Goal: Information Seeking & Learning: Check status

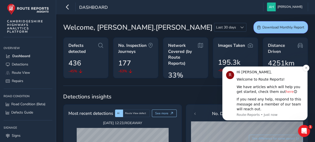
click at [286, 91] on link "here" at bounding box center [290, 91] width 8 height 4
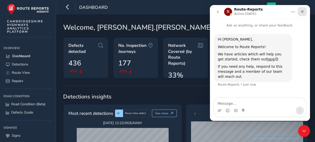
click at [302, 10] on icon "Close" at bounding box center [303, 12] width 4 height 4
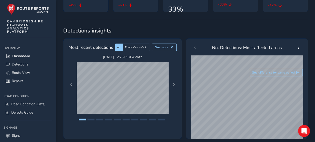
scroll to position [70, 0]
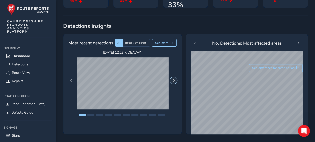
click at [173, 80] on span "Next Page" at bounding box center [174, 80] width 4 height 4
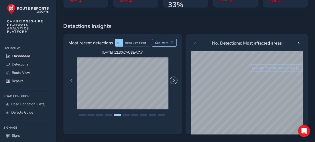
click at [173, 80] on span "Next Page" at bounding box center [174, 80] width 4 height 4
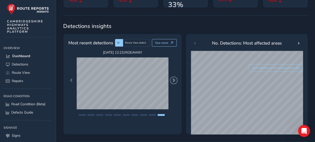
click at [173, 80] on span "Next Page" at bounding box center [174, 80] width 4 height 4
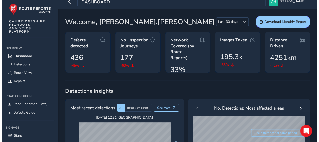
scroll to position [0, 0]
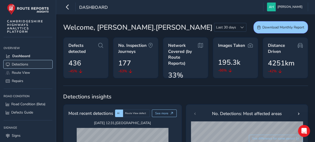
click at [20, 62] on span "Detections" at bounding box center [20, 64] width 17 height 5
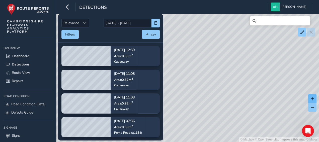
click at [313, 99] on span at bounding box center [313, 99] width 4 height 4
click at [279, 25] on input "Search" at bounding box center [280, 20] width 60 height 9
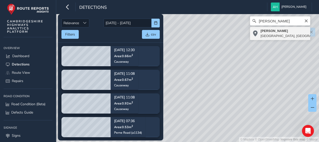
type input "[PERSON_NAME], [GEOGRAPHIC_DATA], [GEOGRAPHIC_DATA], [GEOGRAPHIC_DATA] and [GEO…"
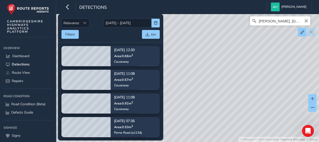
click at [308, 21] on icon "Clear" at bounding box center [306, 20] width 3 height 3
click at [308, 21] on input "Search" at bounding box center [280, 20] width 60 height 9
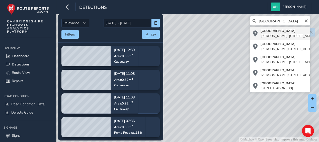
type input "[STREET_ADDRESS]"
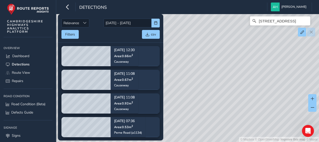
click at [270, 32] on div "© Mapbox © OpenStreetMap Improve this map © [STREET_ADDRESS][PERSON_NAME]" at bounding box center [159, 71] width 319 height 142
drag, startPoint x: 272, startPoint y: 41, endPoint x: 176, endPoint y: 43, distance: 95.6
click at [176, 43] on div "© Mapbox © OpenStreetMap Improve this map © [STREET_ADDRESS][PERSON_NAME]" at bounding box center [159, 71] width 319 height 142
drag, startPoint x: 283, startPoint y: 43, endPoint x: 213, endPoint y: 38, distance: 70.2
click at [213, 38] on div "© Mapbox © OpenStreetMap Improve this map © [STREET_ADDRESS][PERSON_NAME]" at bounding box center [159, 71] width 319 height 142
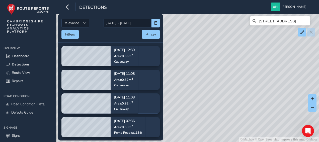
drag, startPoint x: 296, startPoint y: 51, endPoint x: 244, endPoint y: 98, distance: 69.8
click at [244, 98] on div "© Mapbox © OpenStreetMap Improve this map © [STREET_ADDRESS][PERSON_NAME]" at bounding box center [159, 71] width 319 height 142
drag, startPoint x: 244, startPoint y: 98, endPoint x: 197, endPoint y: 44, distance: 70.8
click at [197, 44] on div "© Mapbox © OpenStreetMap Improve this map © [STREET_ADDRESS][PERSON_NAME]" at bounding box center [159, 71] width 319 height 142
drag, startPoint x: 246, startPoint y: 112, endPoint x: 219, endPoint y: 42, distance: 75.7
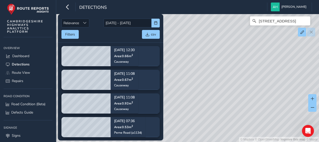
click at [219, 44] on div "© Mapbox © OpenStreetMap Improve this map © [STREET_ADDRESS][PERSON_NAME]" at bounding box center [159, 71] width 319 height 142
drag, startPoint x: 243, startPoint y: 132, endPoint x: 225, endPoint y: 65, distance: 69.4
click at [225, 65] on div "© Mapbox © OpenStreetMap Improve this map © [STREET_ADDRESS][PERSON_NAME]" at bounding box center [159, 71] width 319 height 142
drag, startPoint x: 268, startPoint y: 100, endPoint x: 173, endPoint y: 76, distance: 98.0
click at [173, 76] on div "© Mapbox © OpenStreetMap Improve this map © [STREET_ADDRESS][PERSON_NAME]" at bounding box center [159, 71] width 319 height 142
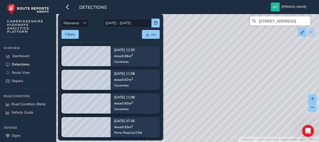
drag, startPoint x: 283, startPoint y: 92, endPoint x: 199, endPoint y: 66, distance: 88.2
click at [199, 66] on div "© Mapbox © OpenStreetMap Improve this map © [STREET_ADDRESS][PERSON_NAME]" at bounding box center [159, 71] width 319 height 142
drag, startPoint x: 255, startPoint y: 82, endPoint x: 214, endPoint y: 46, distance: 54.6
click at [214, 46] on div "© Mapbox © OpenStreetMap Improve this map © [STREET_ADDRESS][PERSON_NAME]" at bounding box center [159, 71] width 319 height 142
drag, startPoint x: 305, startPoint y: 68, endPoint x: 218, endPoint y: 64, distance: 86.9
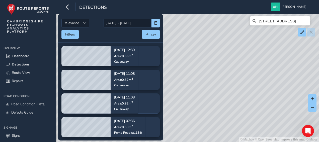
click at [219, 64] on div "© Mapbox © OpenStreetMap Improve this map © [STREET_ADDRESS][PERSON_NAME]" at bounding box center [159, 71] width 319 height 142
drag, startPoint x: 303, startPoint y: 106, endPoint x: 245, endPoint y: 36, distance: 91.0
click at [245, 36] on div "© Mapbox © OpenStreetMap Improve this map © [STREET_ADDRESS][PERSON_NAME]" at bounding box center [159, 71] width 319 height 142
drag, startPoint x: 204, startPoint y: 49, endPoint x: 320, endPoint y: 80, distance: 120.4
click at [315, 80] on html "Detections [PERSON_NAME] Colour Scheme: Dark Dim Light Logout Relevance Relevan…" at bounding box center [159, 71] width 319 height 142
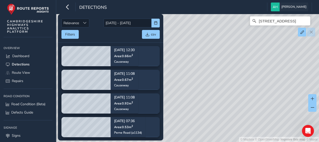
drag, startPoint x: 191, startPoint y: 61, endPoint x: 280, endPoint y: 8, distance: 103.1
click at [280, 8] on div "Detections [PERSON_NAME] Colour Scheme: Dark Dim Light Logout Relevance Relevan…" at bounding box center [187, 71] width 263 height 142
click at [260, 63] on div "© Mapbox © OpenStreetMap Improve this map © [STREET_ADDRESS][PERSON_NAME]" at bounding box center [159, 71] width 319 height 142
drag, startPoint x: 242, startPoint y: 72, endPoint x: 225, endPoint y: 117, distance: 48.3
click at [225, 117] on div "© Mapbox © OpenStreetMap Improve this map © [STREET_ADDRESS][PERSON_NAME]" at bounding box center [159, 71] width 319 height 142
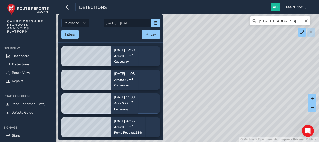
drag, startPoint x: 237, startPoint y: 75, endPoint x: 230, endPoint y: 123, distance: 48.3
click at [230, 127] on div "© Mapbox © OpenStreetMap Improve this map © [STREET_ADDRESS][PERSON_NAME]" at bounding box center [159, 71] width 319 height 142
drag, startPoint x: 214, startPoint y: 51, endPoint x: 261, endPoint y: 96, distance: 65.3
click at [261, 96] on div "© Mapbox © OpenStreetMap Improve this map © [STREET_ADDRESS][PERSON_NAME]" at bounding box center [159, 71] width 319 height 142
drag, startPoint x: 197, startPoint y: 89, endPoint x: 265, endPoint y: 92, distance: 68.3
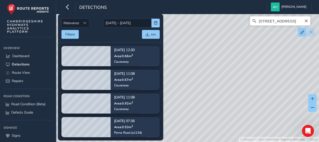
click at [265, 92] on div "© Mapbox © OpenStreetMap Improve this map © [STREET_ADDRESS][PERSON_NAME]" at bounding box center [159, 71] width 319 height 142
click at [155, 23] on span "button" at bounding box center [156, 23] width 4 height 4
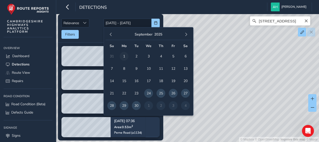
click at [122, 54] on span "1" at bounding box center [124, 56] width 9 height 9
type input "[DATE]"
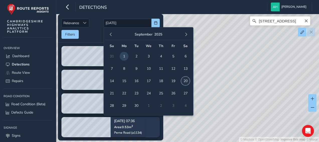
click at [187, 82] on span "20" at bounding box center [185, 80] width 9 height 9
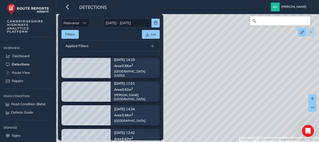
scroll to position [181, 0]
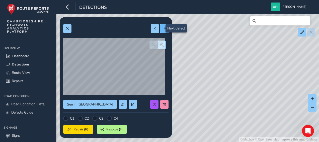
click at [163, 27] on span at bounding box center [165, 29] width 4 height 4
type input "381"
type input "1104"
click at [160, 43] on span "button" at bounding box center [162, 45] width 4 height 4
click at [153, 29] on span at bounding box center [155, 29] width 4 height 4
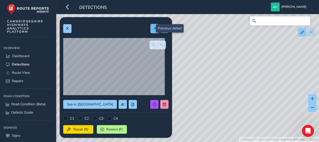
type input "394"
type input "1581"
click at [253, 72] on div "© Mapbox © OpenStreetMap Improve this map © Maxar" at bounding box center [159, 71] width 319 height 142
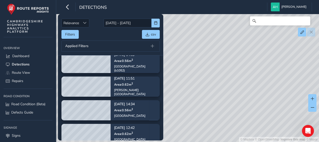
drag, startPoint x: 199, startPoint y: 67, endPoint x: 269, endPoint y: 72, distance: 70.7
click at [269, 72] on div "© Mapbox © OpenStreetMap Improve this map © Maxar" at bounding box center [159, 71] width 319 height 142
drag, startPoint x: 188, startPoint y: 62, endPoint x: 241, endPoint y: 65, distance: 53.0
click at [241, 65] on div "© Mapbox © OpenStreetMap Improve this map © Maxar" at bounding box center [159, 71] width 319 height 142
click at [313, 98] on span at bounding box center [313, 99] width 4 height 4
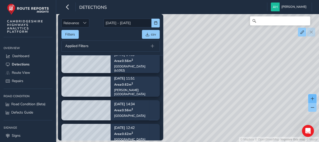
click at [313, 98] on span at bounding box center [313, 99] width 4 height 4
drag, startPoint x: 273, startPoint y: 45, endPoint x: 245, endPoint y: 113, distance: 74.3
click at [245, 113] on div "© Mapbox © OpenStreetMap Improve this map © Maxar" at bounding box center [159, 71] width 319 height 142
drag, startPoint x: 210, startPoint y: 64, endPoint x: 236, endPoint y: 123, distance: 65.5
click at [236, 123] on div "© Mapbox © OpenStreetMap Improve this map © Maxar" at bounding box center [159, 71] width 319 height 142
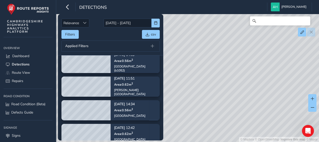
drag, startPoint x: 205, startPoint y: 105, endPoint x: 282, endPoint y: 58, distance: 89.4
click at [282, 58] on div "© Mapbox © OpenStreetMap Improve this map © Maxar" at bounding box center [159, 71] width 319 height 142
drag, startPoint x: 232, startPoint y: 72, endPoint x: 280, endPoint y: 46, distance: 54.6
click at [280, 46] on div "© Mapbox © OpenStreetMap Improve this map © Maxar" at bounding box center [159, 71] width 319 height 142
click at [22, 56] on span "Dashboard" at bounding box center [20, 55] width 17 height 5
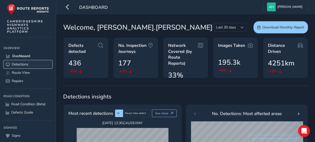
click at [22, 63] on span "Detections" at bounding box center [20, 64] width 17 height 5
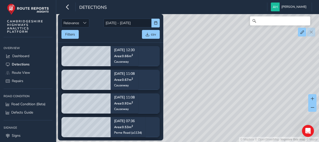
drag, startPoint x: 186, startPoint y: 85, endPoint x: 216, endPoint y: 96, distance: 31.3
click at [216, 96] on div "© Mapbox © OpenStreetMap Improve this map © Maxar" at bounding box center [159, 71] width 319 height 142
click at [313, 99] on span at bounding box center [313, 99] width 4 height 4
drag, startPoint x: 275, startPoint y: 107, endPoint x: 248, endPoint y: 87, distance: 34.3
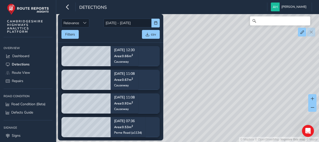
click at [248, 87] on div "© Mapbox © OpenStreetMap Improve this map © Maxar" at bounding box center [159, 71] width 319 height 142
click at [312, 98] on span at bounding box center [313, 99] width 4 height 4
drag, startPoint x: 288, startPoint y: 104, endPoint x: 244, endPoint y: 76, distance: 52.1
click at [244, 76] on div "© Mapbox © OpenStreetMap Improve this map © Maxar" at bounding box center [159, 71] width 319 height 142
click at [314, 99] on span at bounding box center [313, 99] width 4 height 4
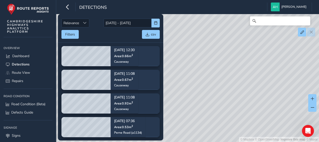
drag, startPoint x: 287, startPoint y: 70, endPoint x: 203, endPoint y: 53, distance: 85.7
click at [203, 53] on div "© Mapbox © OpenStreetMap Improve this map © Maxar" at bounding box center [159, 71] width 319 height 142
click at [314, 100] on span at bounding box center [313, 99] width 4 height 4
drag, startPoint x: 300, startPoint y: 106, endPoint x: 192, endPoint y: 34, distance: 129.4
click at [192, 34] on div "© Mapbox © OpenStreetMap Improve this map © Maxar" at bounding box center [159, 71] width 319 height 142
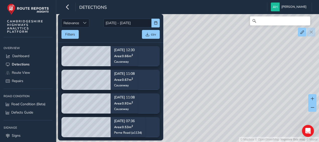
drag, startPoint x: 220, startPoint y: 93, endPoint x: 316, endPoint y: 91, distance: 95.6
click at [315, 91] on div "© Mapbox © OpenStreetMap Improve this map © Maxar" at bounding box center [159, 71] width 319 height 142
drag, startPoint x: 274, startPoint y: 84, endPoint x: 300, endPoint y: 78, distance: 25.7
click at [315, 63] on html "Detections [PERSON_NAME] Colour Scheme: Dark Dim Light Logout Relevance Relevan…" at bounding box center [159, 71] width 319 height 142
drag, startPoint x: 286, startPoint y: 106, endPoint x: 308, endPoint y: 147, distance: 46.7
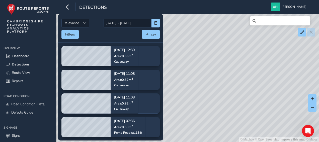
click at [308, 141] on html "Detections [PERSON_NAME] Colour Scheme: Dark Dim Light Logout Relevance Relevan…" at bounding box center [159, 71] width 319 height 142
drag, startPoint x: 232, startPoint y: 68, endPoint x: 196, endPoint y: 107, distance: 52.9
click at [196, 107] on div "© Mapbox © OpenStreetMap Improve this map © Maxar" at bounding box center [159, 71] width 319 height 142
drag, startPoint x: 263, startPoint y: 77, endPoint x: 191, endPoint y: 116, distance: 81.4
click at [191, 116] on div "© Mapbox © OpenStreetMap Improve this map © Maxar" at bounding box center [159, 71] width 319 height 142
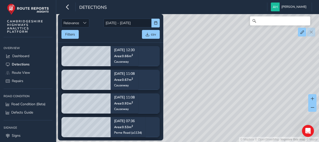
drag, startPoint x: 257, startPoint y: 69, endPoint x: 224, endPoint y: 125, distance: 64.7
click at [224, 125] on div "© Mapbox © OpenStreetMap Improve this map © Maxar" at bounding box center [159, 71] width 319 height 142
drag, startPoint x: 257, startPoint y: 68, endPoint x: 191, endPoint y: 133, distance: 93.3
click at [191, 133] on div "© Mapbox © OpenStreetMap Improve this map © Maxar" at bounding box center [159, 71] width 319 height 142
drag, startPoint x: 218, startPoint y: 75, endPoint x: 206, endPoint y: 141, distance: 66.8
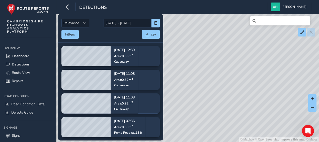
click at [206, 141] on div "© Mapbox © OpenStreetMap Improve this map © Maxar" at bounding box center [159, 71] width 319 height 142
drag, startPoint x: 221, startPoint y: 67, endPoint x: 218, endPoint y: 130, distance: 62.8
click at [218, 130] on div "© Mapbox © OpenStreetMap Improve this map © Maxar" at bounding box center [159, 71] width 319 height 142
drag, startPoint x: 205, startPoint y: 89, endPoint x: 269, endPoint y: 75, distance: 65.4
click at [269, 75] on div "© Mapbox © OpenStreetMap Improve this map © Maxar" at bounding box center [159, 71] width 319 height 142
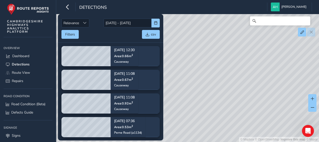
drag, startPoint x: 215, startPoint y: 66, endPoint x: 269, endPoint y: 125, distance: 80.2
click at [269, 125] on div "© Mapbox © OpenStreetMap Improve this map © Maxar" at bounding box center [159, 71] width 319 height 142
drag, startPoint x: 210, startPoint y: 103, endPoint x: 254, endPoint y: 88, distance: 46.2
click at [254, 88] on div "© Mapbox © OpenStreetMap Improve this map © Maxar" at bounding box center [159, 71] width 319 height 142
drag, startPoint x: 232, startPoint y: 123, endPoint x: 232, endPoint y: 88, distance: 35.6
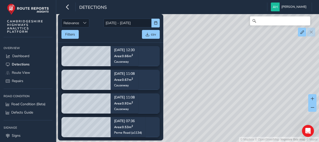
click at [232, 88] on div "© Mapbox © OpenStreetMap Improve this map © Maxar" at bounding box center [159, 71] width 319 height 142
click at [311, 99] on span at bounding box center [313, 99] width 4 height 4
drag, startPoint x: 270, startPoint y: 105, endPoint x: 226, endPoint y: 68, distance: 58.1
click at [226, 68] on div "© Mapbox © OpenStreetMap Improve this map © Maxar" at bounding box center [159, 71] width 319 height 142
click at [313, 100] on span at bounding box center [313, 99] width 4 height 4
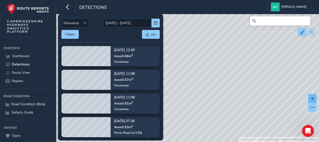
click at [313, 100] on span at bounding box center [313, 99] width 4 height 4
drag, startPoint x: 278, startPoint y: 82, endPoint x: 180, endPoint y: 104, distance: 99.9
click at [180, 104] on div "© Mapbox © OpenStreetMap Improve this map © Maxar" at bounding box center [159, 71] width 319 height 142
drag, startPoint x: 242, startPoint y: 117, endPoint x: 204, endPoint y: 45, distance: 81.4
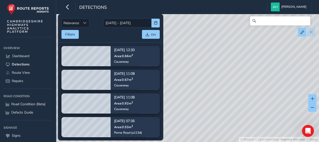
click at [204, 45] on div "© Mapbox © OpenStreetMap Improve this map © Maxar" at bounding box center [159, 71] width 319 height 142
drag, startPoint x: 275, startPoint y: 96, endPoint x: 187, endPoint y: 61, distance: 94.7
click at [187, 61] on div "© Mapbox © OpenStreetMap Improve this map © Maxar" at bounding box center [159, 71] width 319 height 142
drag, startPoint x: 204, startPoint y: 88, endPoint x: 175, endPoint y: 85, distance: 29.7
click at [175, 85] on div "© Mapbox © OpenStreetMap Improve this map © Maxar" at bounding box center [159, 71] width 319 height 142
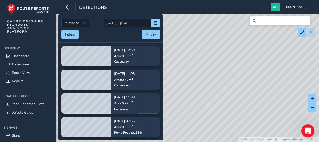
drag, startPoint x: 511, startPoint y: 226, endPoint x: 310, endPoint y: 134, distance: 221.2
drag, startPoint x: 226, startPoint y: 76, endPoint x: 319, endPoint y: 93, distance: 94.1
click at [315, 93] on html "Detections [PERSON_NAME] Colour Scheme: Dark Dim Light Logout Relevance Relevan…" at bounding box center [159, 71] width 319 height 142
drag, startPoint x: 214, startPoint y: 68, endPoint x: 268, endPoint y: 89, distance: 57.4
click at [268, 89] on div "© Mapbox © OpenStreetMap Improve this map © Maxar" at bounding box center [159, 71] width 319 height 142
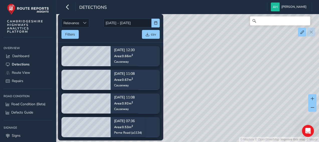
drag, startPoint x: 212, startPoint y: 93, endPoint x: 248, endPoint y: 49, distance: 56.5
click at [248, 49] on div "© Mapbox © OpenStreetMap Improve this map © Maxar" at bounding box center [159, 71] width 319 height 142
click at [313, 100] on span at bounding box center [313, 99] width 4 height 4
drag, startPoint x: 211, startPoint y: 67, endPoint x: 223, endPoint y: 129, distance: 63.1
click at [223, 129] on div "© Mapbox © OpenStreetMap Improve this map © Maxar" at bounding box center [159, 71] width 319 height 142
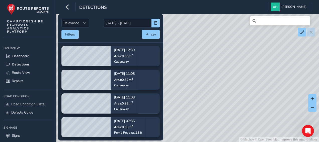
drag, startPoint x: 219, startPoint y: 61, endPoint x: 212, endPoint y: 101, distance: 41.0
click at [212, 101] on div "© Mapbox © OpenStreetMap Improve this map © Maxar" at bounding box center [159, 71] width 319 height 142
drag, startPoint x: 206, startPoint y: 102, endPoint x: 203, endPoint y: 119, distance: 17.0
click at [203, 119] on div "© Mapbox © OpenStreetMap Improve this map © Maxar" at bounding box center [159, 71] width 319 height 142
drag
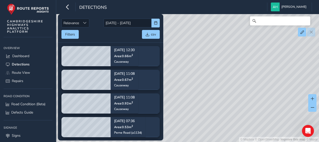
click at [198, 106] on div "© Mapbox © OpenStreetMap Improve this map © Maxar" at bounding box center [159, 71] width 319 height 142
click at [249, 97] on div "© Mapbox © OpenStreetMap Improve this map © Maxar" at bounding box center [159, 71] width 319 height 142
click at [253, 72] on div "© Mapbox © OpenStreetMap Improve this map © Maxar" at bounding box center [159, 71] width 319 height 142
click at [246, 68] on div "© Mapbox © OpenStreetMap Improve this map © Maxar" at bounding box center [159, 71] width 319 height 142
click at [251, 60] on div "© Mapbox © OpenStreetMap Improve this map © Maxar" at bounding box center [159, 71] width 319 height 142
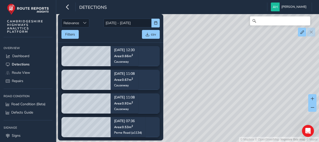
click at [253, 60] on div "© Mapbox © OpenStreetMap Improve this map © Maxar" at bounding box center [159, 71] width 319 height 142
click at [173, 102] on div "© Mapbox © OpenStreetMap Improve this map © Maxar" at bounding box center [159, 71] width 319 height 142
click at [199, 105] on div "© Mapbox © OpenStreetMap Improve this map © Maxar" at bounding box center [159, 71] width 319 height 142
click at [186, 89] on div "© Mapbox © OpenStreetMap Improve this map © Maxar" at bounding box center [159, 71] width 319 height 142
click at [211, 130] on div "© Mapbox © OpenStreetMap Improve this map © Maxar" at bounding box center [159, 71] width 319 height 142
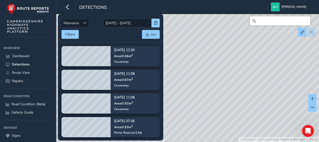
click at [223, 118] on div "© Mapbox © OpenStreetMap Improve this map © Maxar" at bounding box center [159, 71] width 319 height 142
click at [218, 30] on div "© Mapbox © OpenStreetMap Improve this map © Maxar" at bounding box center [159, 71] width 319 height 142
click at [230, 39] on div "© Mapbox © OpenStreetMap Improve this map © Maxar" at bounding box center [159, 71] width 319 height 142
click at [230, 86] on div "© Mapbox © OpenStreetMap Improve this map © Maxar" at bounding box center [159, 71] width 319 height 142
click at [223, 55] on div "© Mapbox © OpenStreetMap Improve this map © Maxar" at bounding box center [159, 71] width 319 height 142
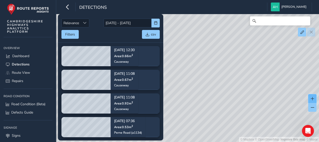
click at [312, 99] on span at bounding box center [313, 99] width 4 height 4
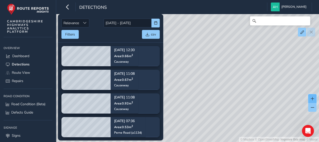
click at [312, 99] on span at bounding box center [313, 99] width 4 height 4
click at [179, 62] on div "© Mapbox © OpenStreetMap Improve this map © Maxar" at bounding box center [159, 71] width 319 height 142
click at [232, 44] on div "© Mapbox © OpenStreetMap Improve this map © Maxar" at bounding box center [159, 71] width 319 height 142
click at [226, 52] on div "© Mapbox © OpenStreetMap Improve this map © Maxar" at bounding box center [159, 71] width 319 height 142
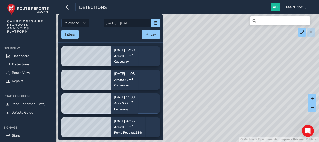
click at [202, 141] on html "Detections [PERSON_NAME] Colour Scheme: Dark Dim Light Logout Relevance Relevan…" at bounding box center [159, 71] width 319 height 142
click at [200, 140] on div "© Mapbox © OpenStreetMap Improve this map © Maxar" at bounding box center [159, 71] width 319 height 142
click at [213, 126] on div "© Mapbox © OpenStreetMap Improve this map © Maxar" at bounding box center [159, 71] width 319 height 142
click at [214, 117] on div "© Mapbox © OpenStreetMap Improve this map © Maxar" at bounding box center [159, 71] width 319 height 142
click at [203, 105] on div "© Mapbox © OpenStreetMap Improve this map © Maxar" at bounding box center [159, 71] width 319 height 142
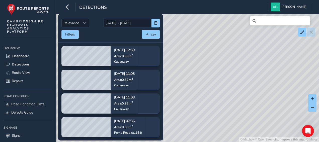
click at [212, 113] on div "© Mapbox © OpenStreetMap Improve this map © Maxar" at bounding box center [159, 71] width 319 height 142
click at [68, 32] on button "Filters" at bounding box center [69, 34] width 17 height 9
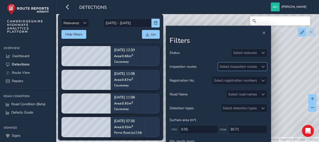
click at [264, 65] on span at bounding box center [263, 67] width 4 height 4
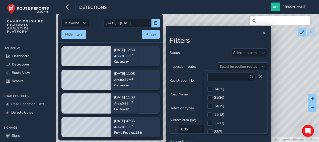
click at [264, 65] on span at bounding box center [263, 67] width 4 height 4
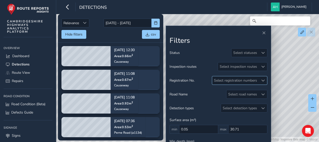
click at [265, 80] on span at bounding box center [263, 81] width 4 height 4
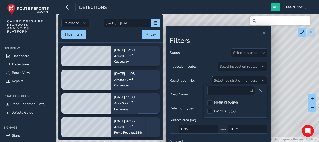
click at [265, 80] on span at bounding box center [263, 81] width 4 height 4
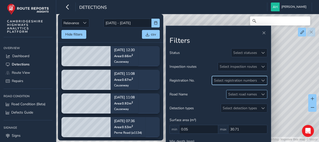
click at [265, 92] on span at bounding box center [263, 94] width 4 height 4
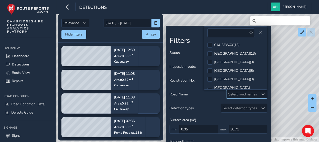
click at [265, 92] on span at bounding box center [263, 94] width 4 height 4
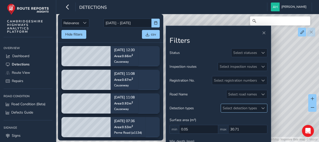
click at [264, 106] on span at bounding box center [263, 108] width 4 height 4
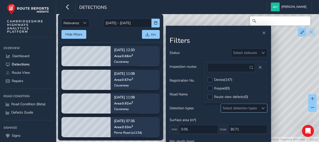
click at [264, 106] on span at bounding box center [263, 108] width 4 height 4
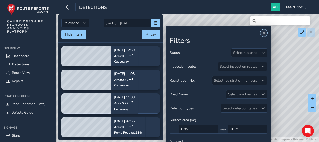
click at [263, 32] on span "Close" at bounding box center [264, 33] width 4 height 4
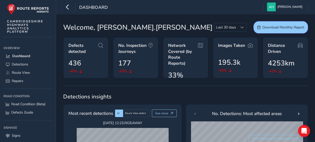
click at [312, 9] on div "Dashboard [PERSON_NAME] Colour Scheme: Dark Dim Light Logout" at bounding box center [185, 7] width 259 height 14
